Goal: Information Seeking & Learning: Find specific fact

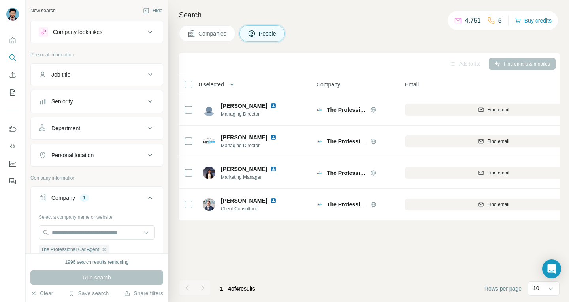
click at [145, 197] on icon at bounding box center [149, 197] width 9 height 9
click at [148, 197] on icon at bounding box center [150, 198] width 4 height 2
click at [107, 247] on icon "button" at bounding box center [104, 249] width 6 height 6
click at [103, 235] on input "text" at bounding box center [97, 232] width 116 height 14
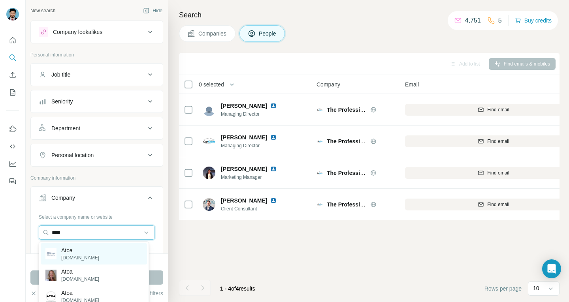
type input "****"
click at [93, 251] on p "Atoa" at bounding box center [80, 250] width 38 height 8
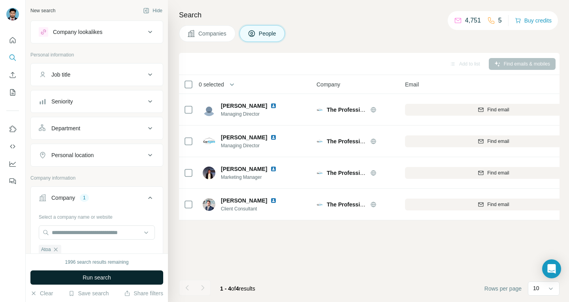
click at [103, 276] on span "Run search" at bounding box center [97, 278] width 28 height 8
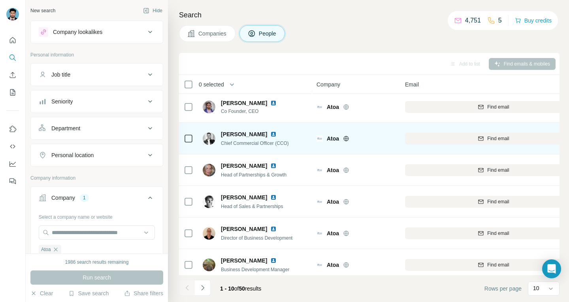
scroll to position [139, 0]
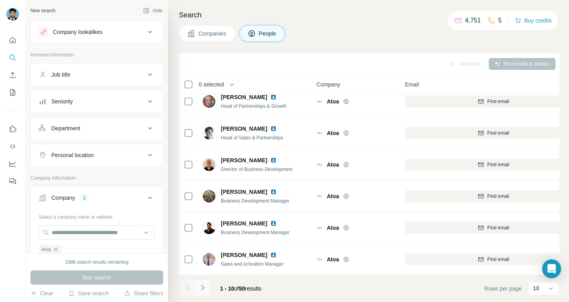
click at [201, 288] on icon "Navigate to next page" at bounding box center [203, 288] width 8 height 8
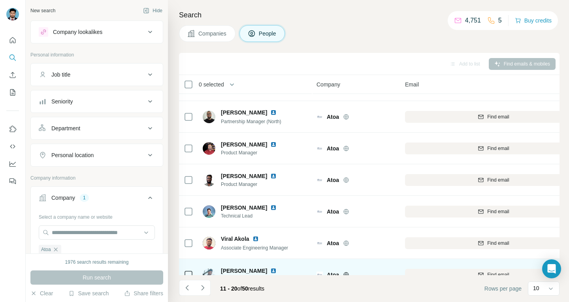
scroll to position [0, 0]
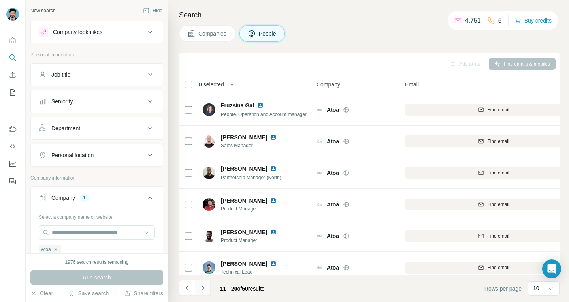
click at [200, 292] on button "Navigate to next page" at bounding box center [203, 288] width 16 height 16
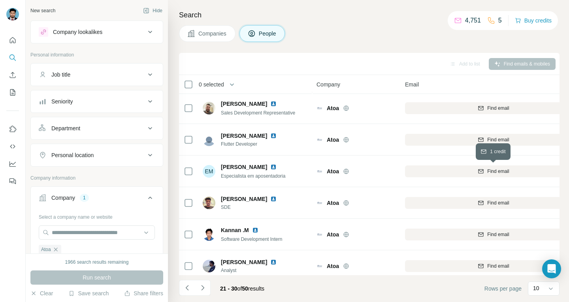
scroll to position [139, 0]
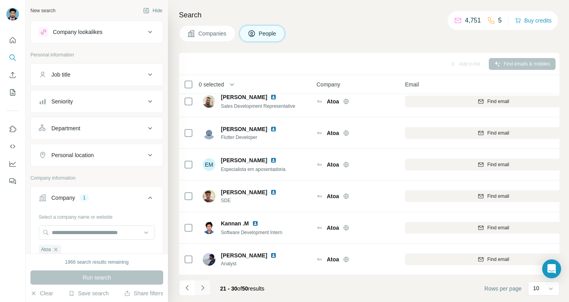
click at [201, 287] on icon "Navigate to next page" at bounding box center [203, 288] width 8 height 8
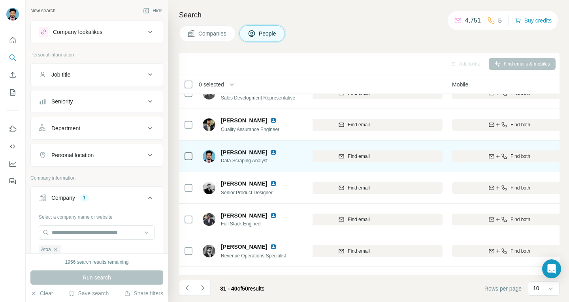
scroll to position [17, 0]
